Goal: Transaction & Acquisition: Purchase product/service

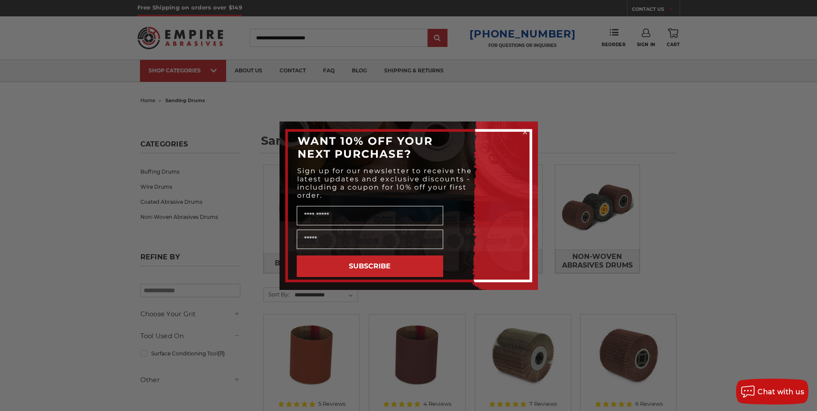
click at [207, 125] on div "Close dialog WANT 10% OFF YOUR NEXT PURCHASE? Sign up for our newsletter to rec…" at bounding box center [408, 205] width 817 height 411
click at [166, 171] on div "Close dialog WANT 10% OFF YOUR NEXT PURCHASE? Sign up for our newsletter to rec…" at bounding box center [408, 205] width 817 height 411
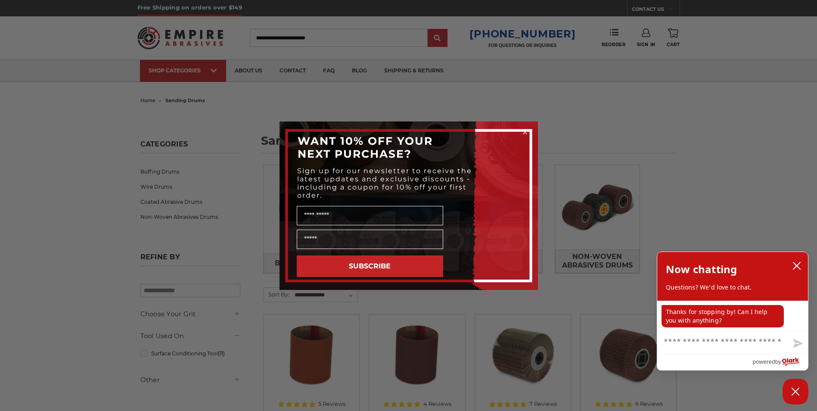
click at [526, 134] on circle "Close dialog" at bounding box center [525, 132] width 8 height 8
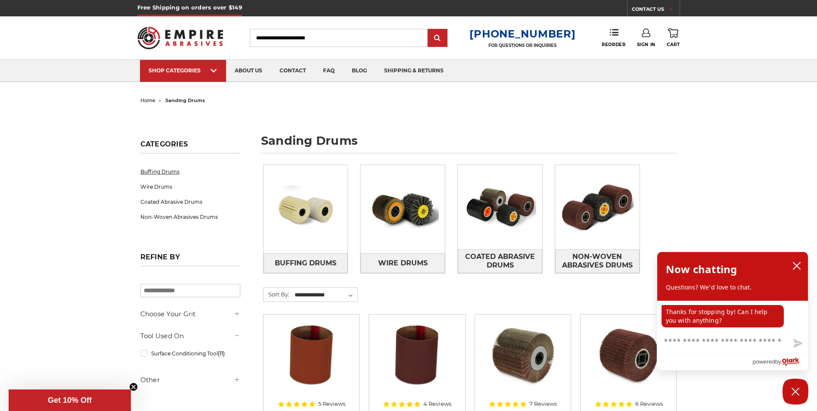
click at [170, 171] on link "Buffing Drums" at bounding box center [190, 171] width 100 height 15
click at [417, 230] on img at bounding box center [402, 209] width 84 height 84
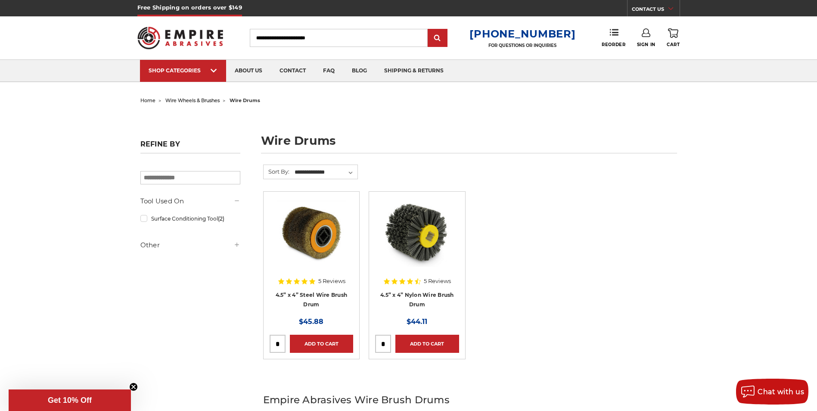
click at [413, 241] on img at bounding box center [416, 232] width 69 height 69
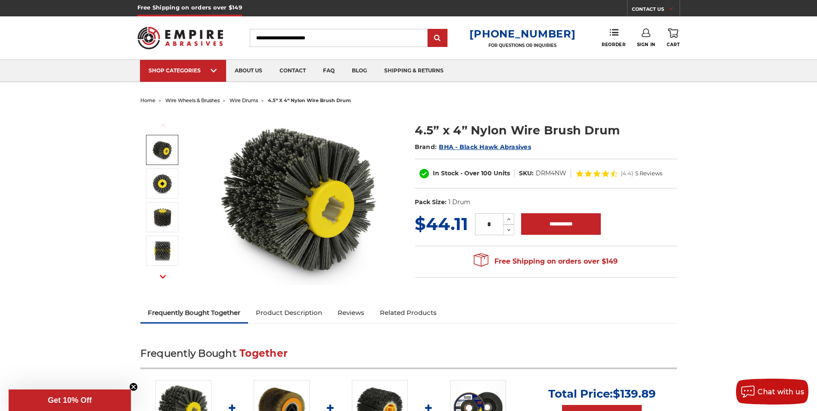
scroll to position [43, 0]
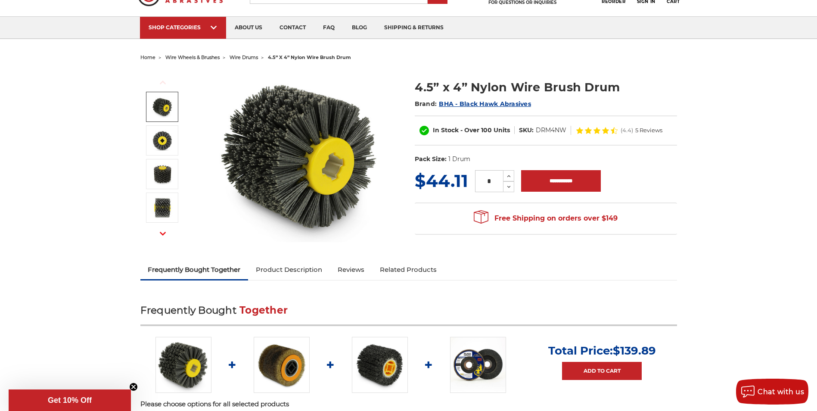
click at [373, 377] on img at bounding box center [380, 365] width 56 height 56
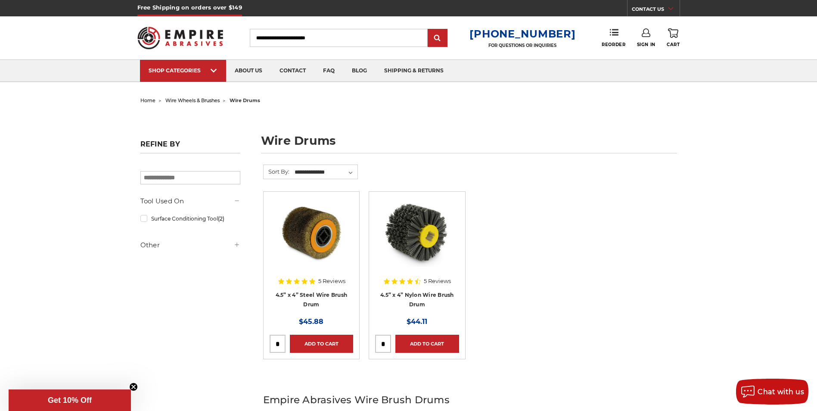
click at [318, 40] on input "Search" at bounding box center [339, 38] width 178 height 18
click at [420, 228] on img at bounding box center [416, 232] width 69 height 69
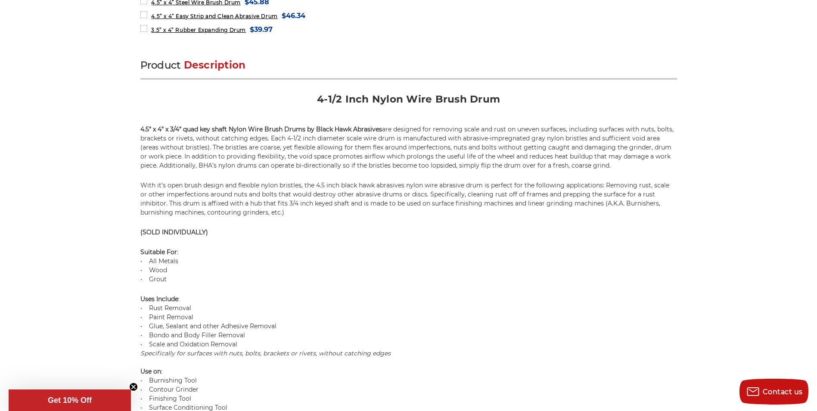
scroll to position [474, 0]
